Goal: Information Seeking & Learning: Learn about a topic

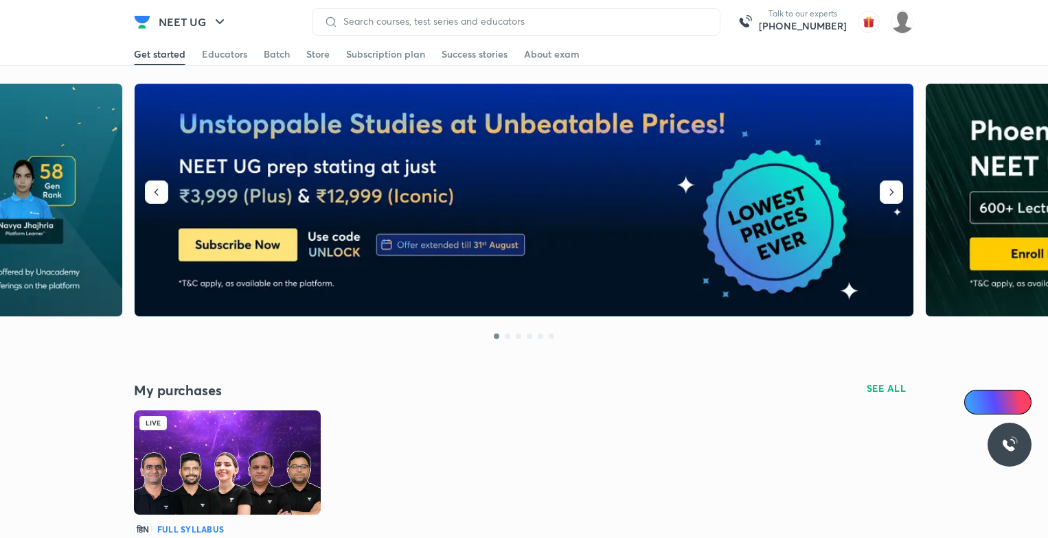
scroll to position [228, 0]
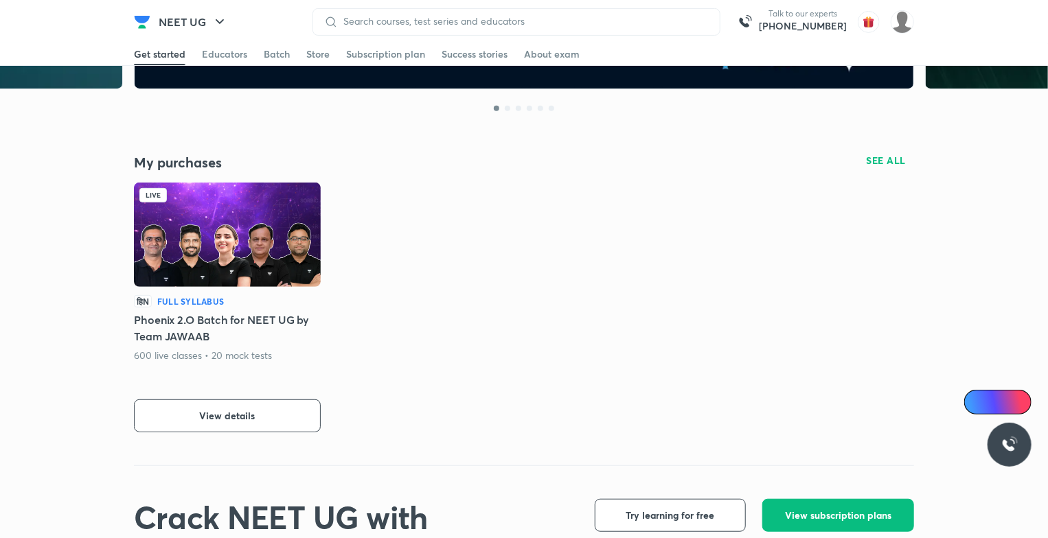
click at [205, 254] on img at bounding box center [227, 235] width 187 height 104
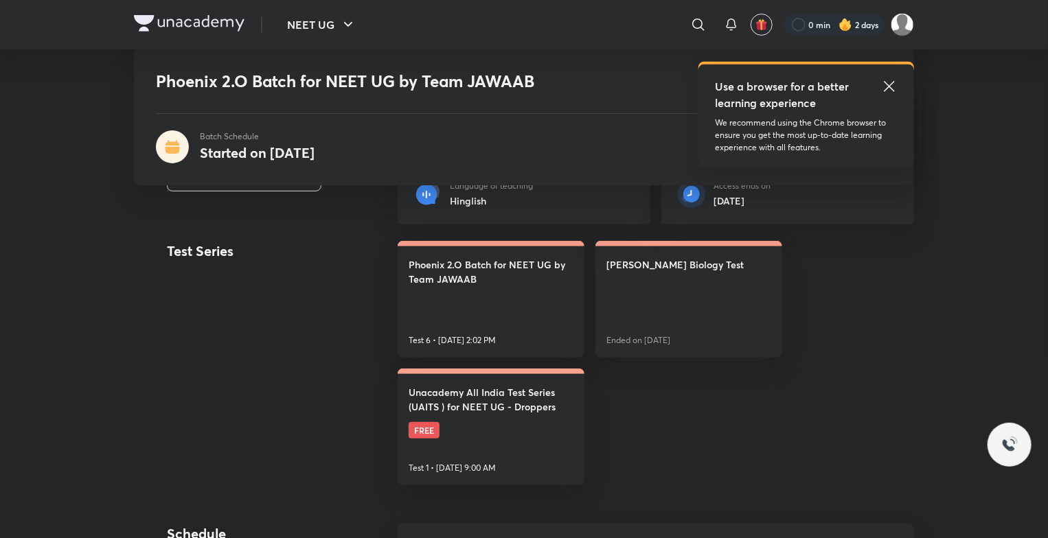
scroll to position [343, 0]
click at [886, 88] on icon at bounding box center [889, 86] width 16 height 16
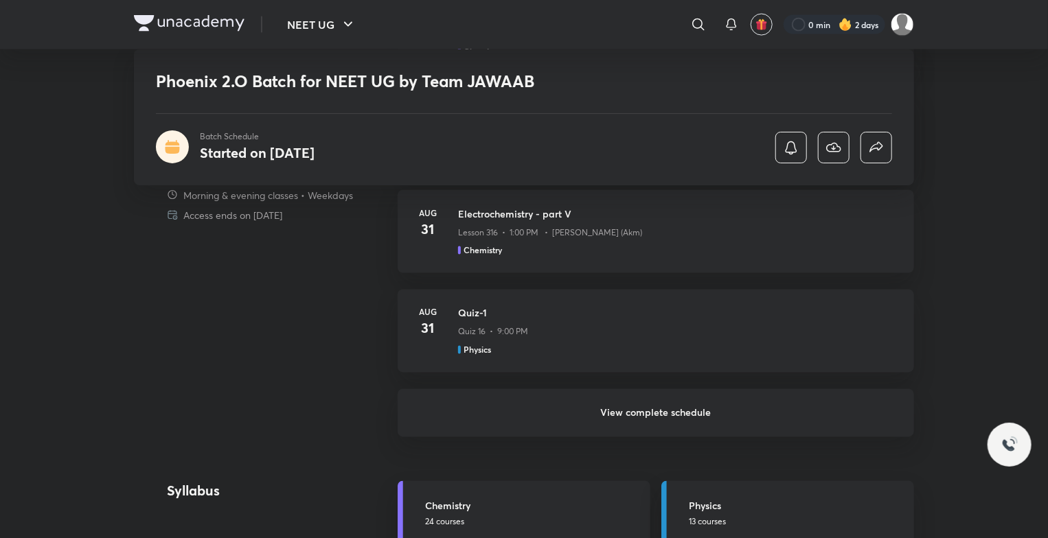
scroll to position [1099, 0]
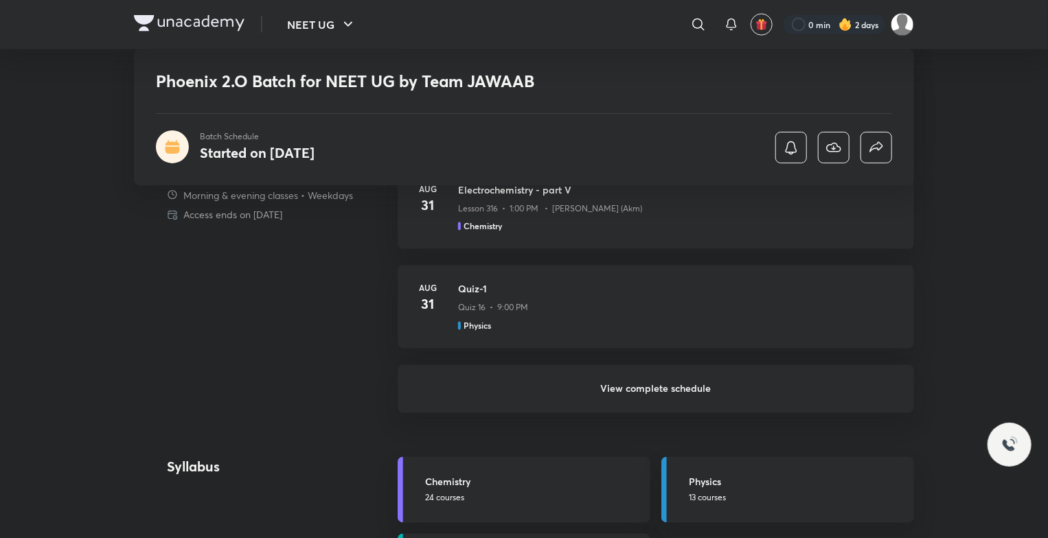
click at [720, 387] on h6 "View complete schedule" at bounding box center [656, 389] width 516 height 48
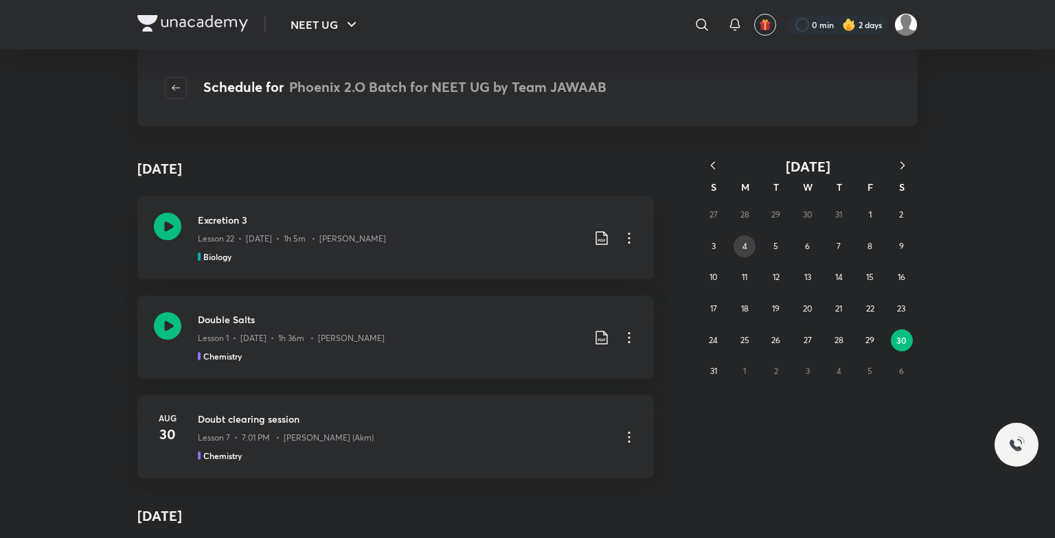
click at [747, 236] on button "4" at bounding box center [744, 247] width 22 height 22
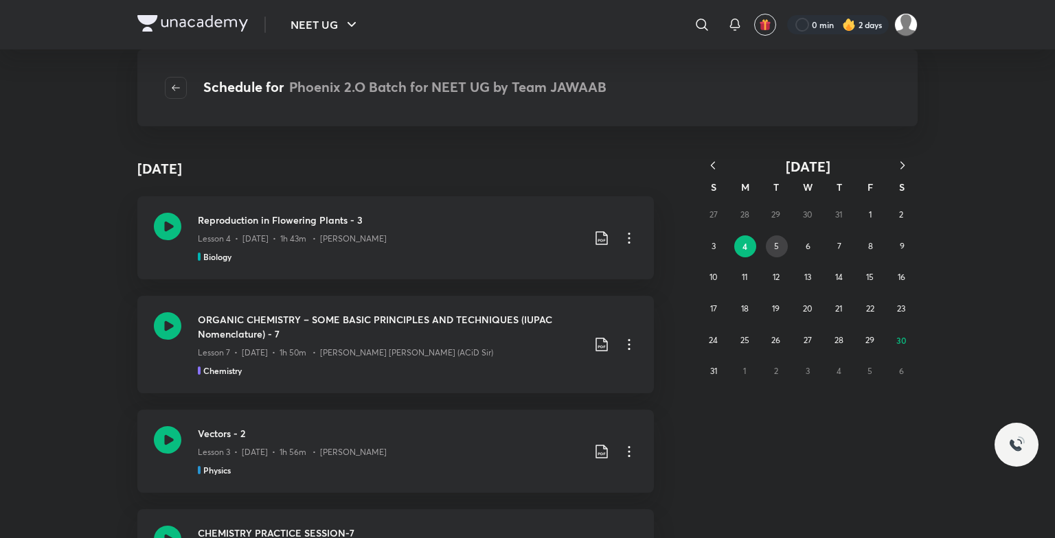
click at [774, 249] on abbr "5" at bounding box center [776, 246] width 5 height 10
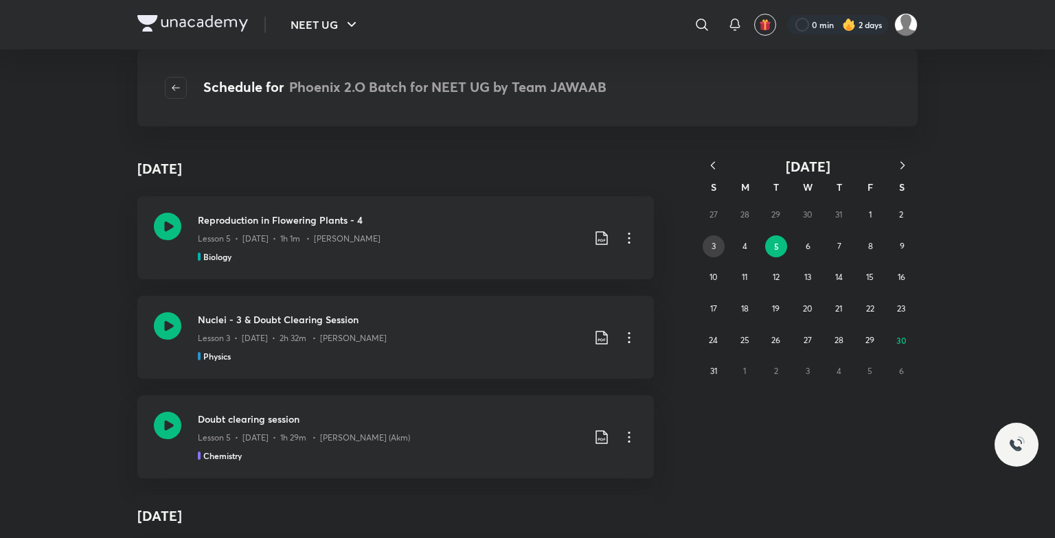
click at [707, 249] on button "3" at bounding box center [713, 247] width 22 height 22
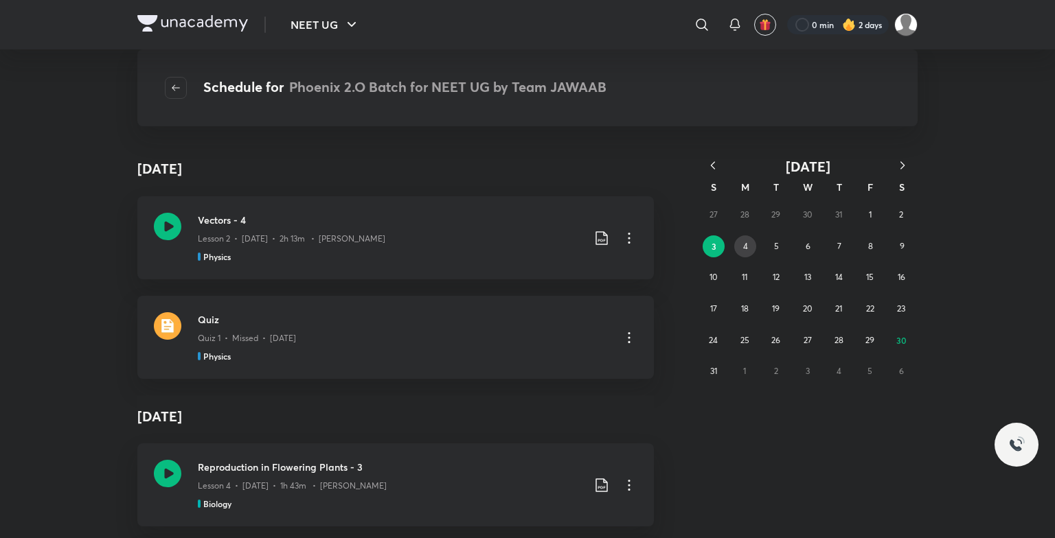
click at [744, 244] on abbr "4" at bounding box center [745, 246] width 5 height 10
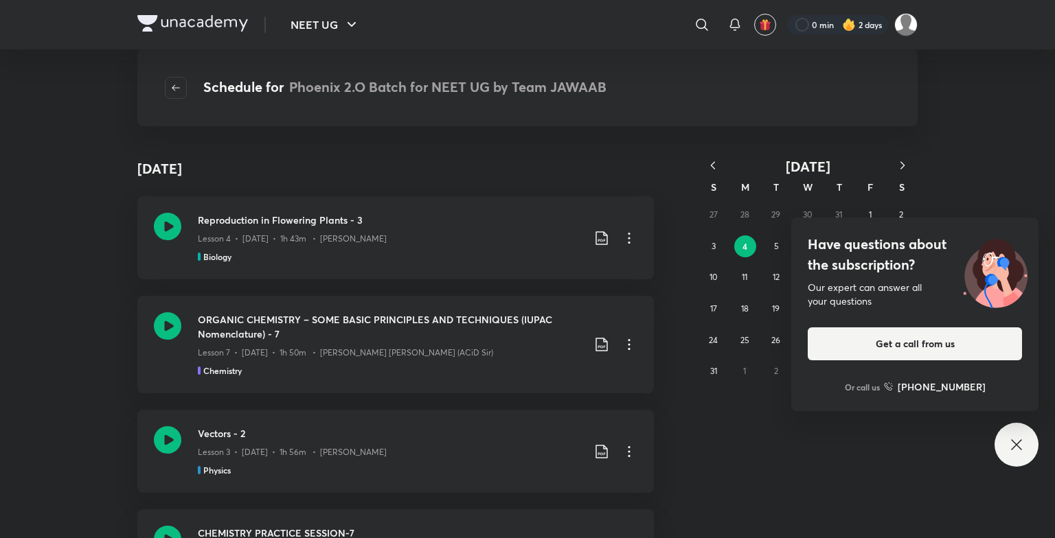
drag, startPoint x: 1013, startPoint y: 456, endPoint x: 979, endPoint y: 428, distance: 44.4
click at [1005, 450] on div "Have questions about the subscription? Our expert can answer all your questions…" at bounding box center [1016, 445] width 44 height 44
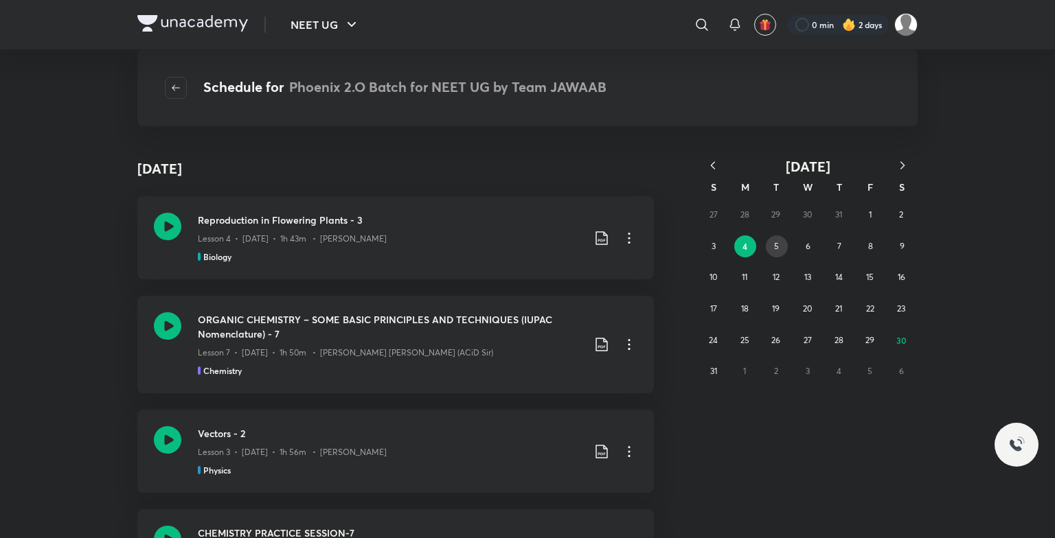
click at [774, 240] on button "5" at bounding box center [777, 247] width 22 height 22
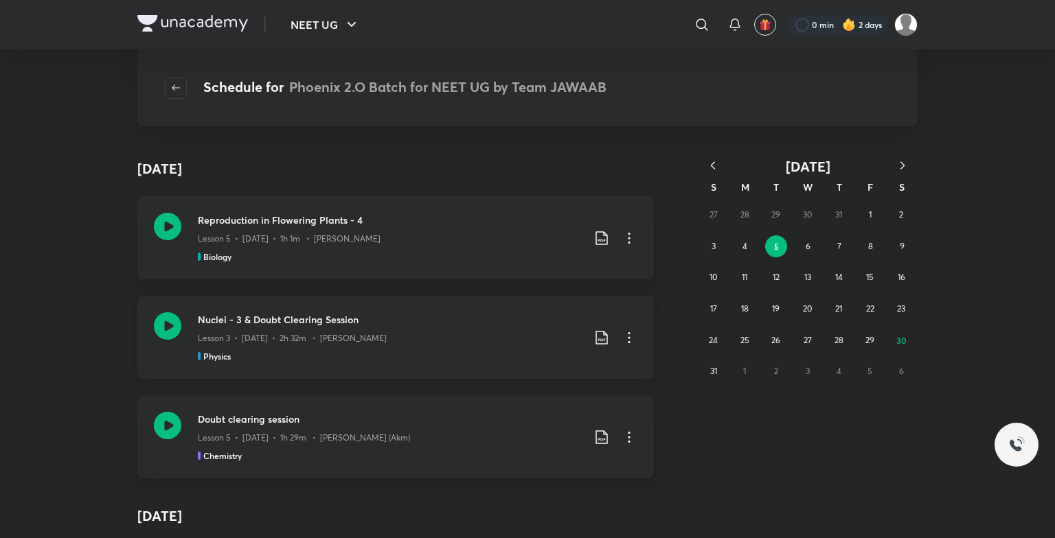
click at [158, 327] on icon at bounding box center [167, 325] width 27 height 27
